Goal: Task Accomplishment & Management: Use online tool/utility

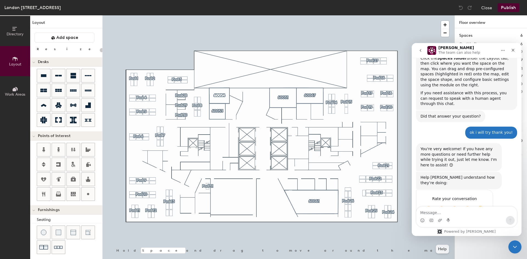
scroll to position [103, 0]
click at [489, 9] on button "Close" at bounding box center [486, 7] width 11 height 9
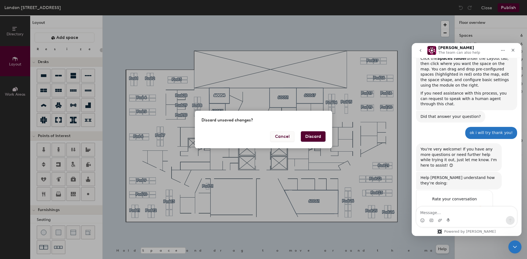
click at [288, 139] on button "Cancel" at bounding box center [282, 136] width 24 height 10
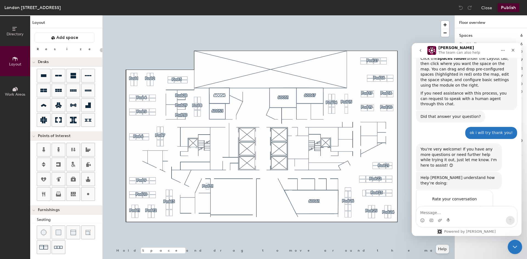
click at [516, 246] on icon "Close Intercom Messenger" at bounding box center [514, 246] width 7 height 7
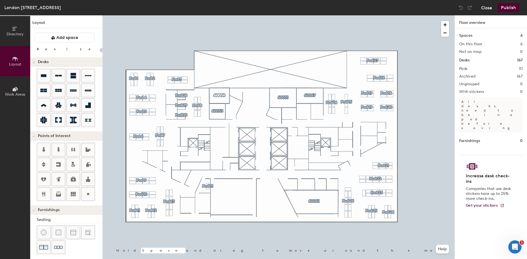
click at [487, 8] on button "Close" at bounding box center [486, 7] width 11 height 9
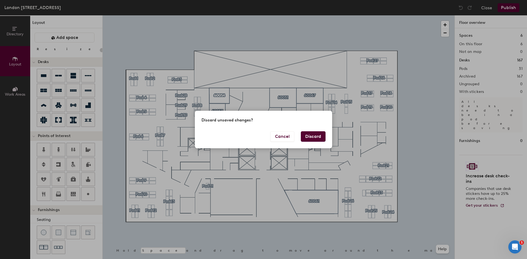
click at [306, 138] on button "Discard" at bounding box center [313, 136] width 25 height 10
type input "20"
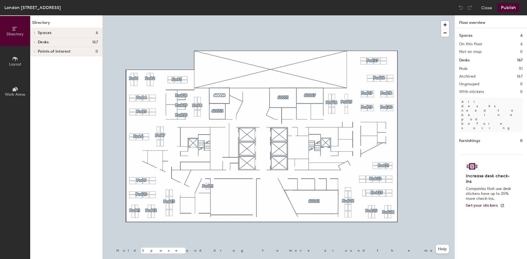
click at [17, 85] on button "Work Areas" at bounding box center [15, 91] width 30 height 30
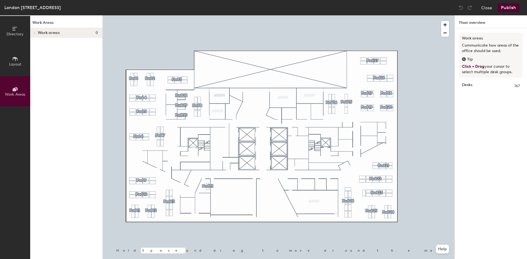
click at [16, 67] on button "Layout" at bounding box center [15, 61] width 30 height 30
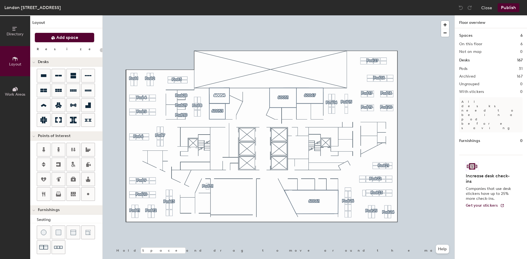
click at [60, 39] on span "Add space" at bounding box center [67, 37] width 22 height 5
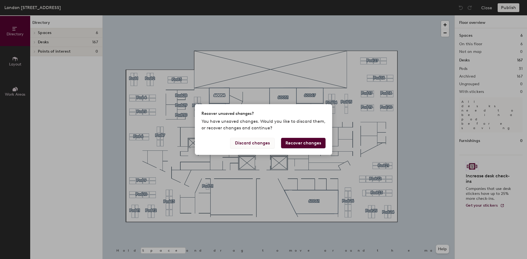
click at [266, 144] on button "Discard changes" at bounding box center [252, 143] width 44 height 10
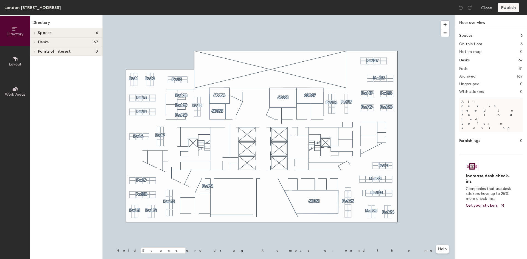
click at [15, 63] on span "Layout" at bounding box center [15, 64] width 12 height 5
